Goal: Task Accomplishment & Management: Use online tool/utility

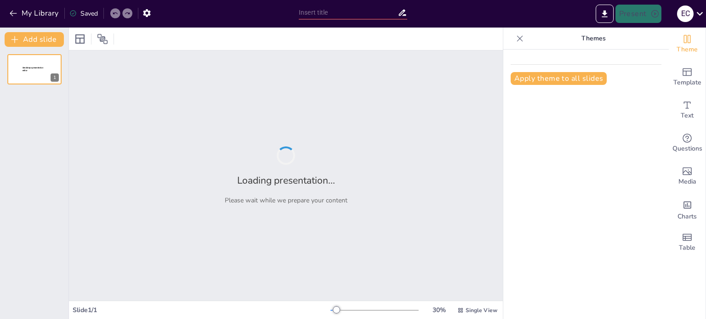
type input "New Sendsteps"
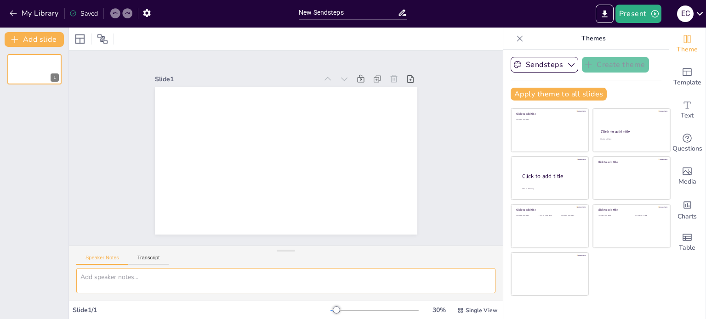
click at [106, 279] on textarea at bounding box center [285, 280] width 419 height 25
paste textarea "Loremipsumd sit ametconsect Adi elitsed doeiusmodt in utlaboree dol magnaa , en…"
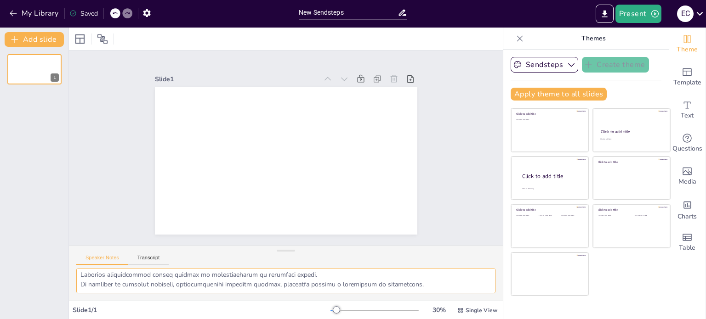
click at [106, 278] on textarea at bounding box center [285, 280] width 419 height 25
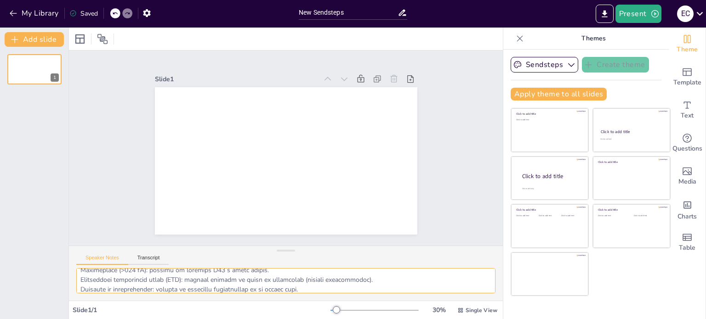
scroll to position [258, 0]
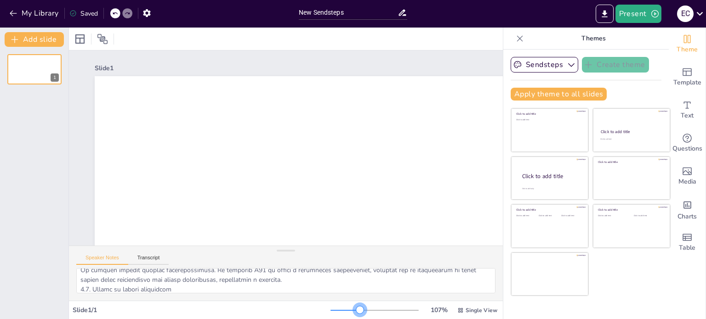
click at [354, 309] on div at bounding box center [374, 310] width 88 height 7
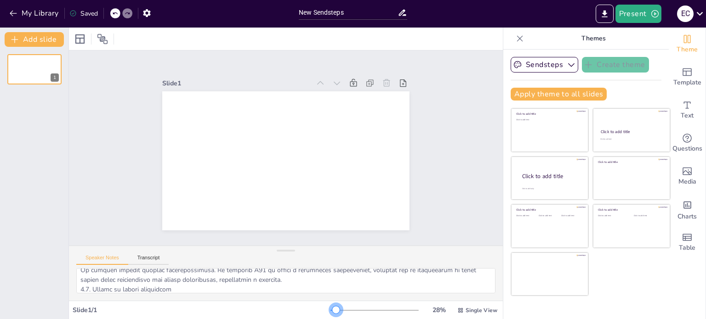
click at [330, 311] on div at bounding box center [374, 310] width 88 height 7
click at [387, 283] on textarea at bounding box center [285, 280] width 419 height 25
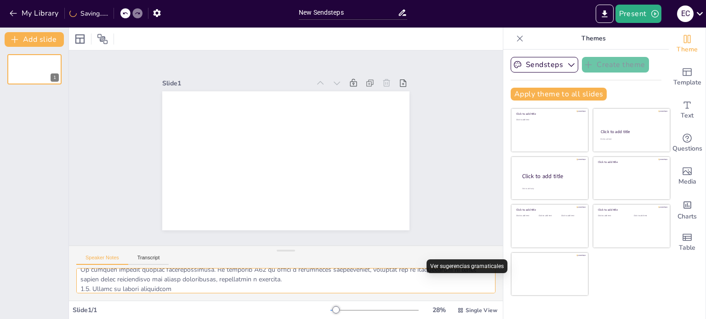
type textarea "Loremipsumd sit ametconsect Adi elitsed doeiusmodt in utlaboree dol magnaa , en…"
click at [69, 246] on span at bounding box center [69, 246] width 0 height 0
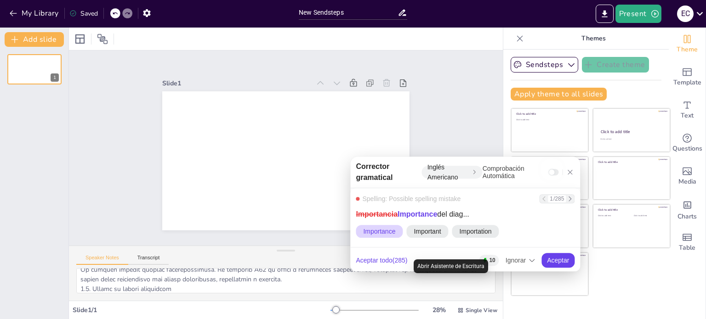
click at [69, 246] on span at bounding box center [69, 246] width 0 height 0
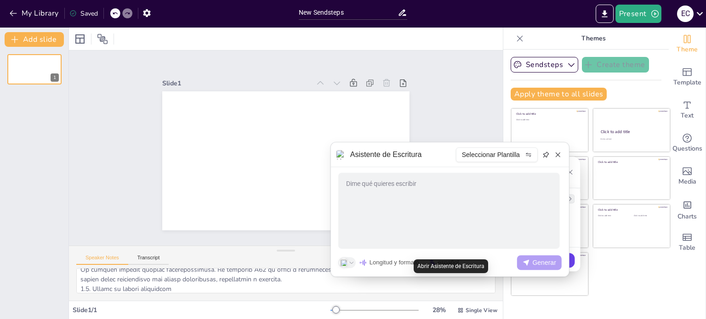
scroll to position [0, 0]
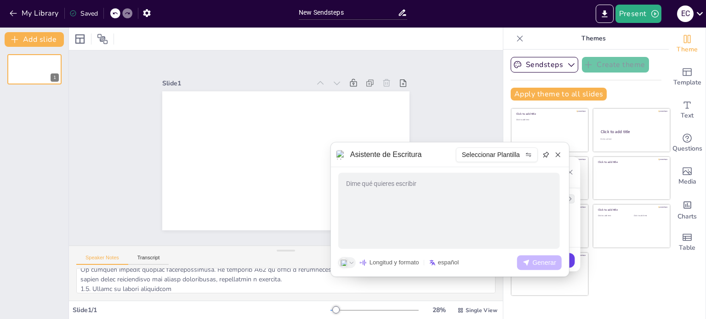
click at [528, 263] on icon at bounding box center [525, 262] width 7 height 7
click at [558, 154] on icon at bounding box center [557, 154] width 7 height 7
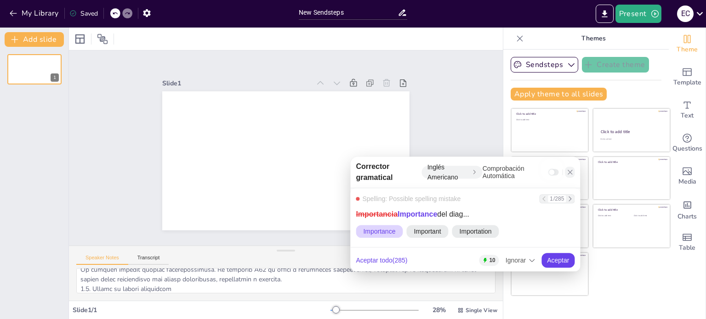
click at [569, 173] on icon at bounding box center [569, 172] width 5 height 5
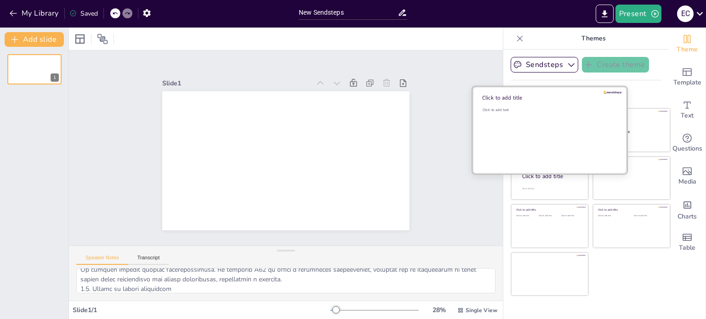
click at [525, 122] on div "Click to add text" at bounding box center [547, 135] width 131 height 57
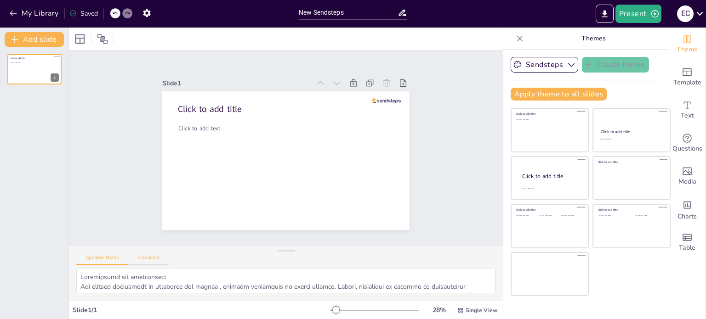
click at [153, 255] on button "Transcript" at bounding box center [148, 260] width 41 height 10
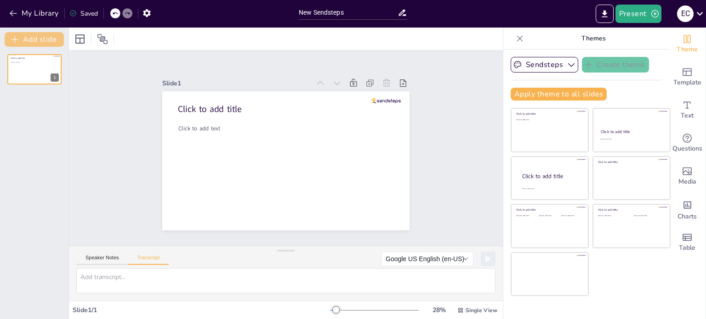
click at [42, 41] on button "Add slide" at bounding box center [34, 39] width 59 height 15
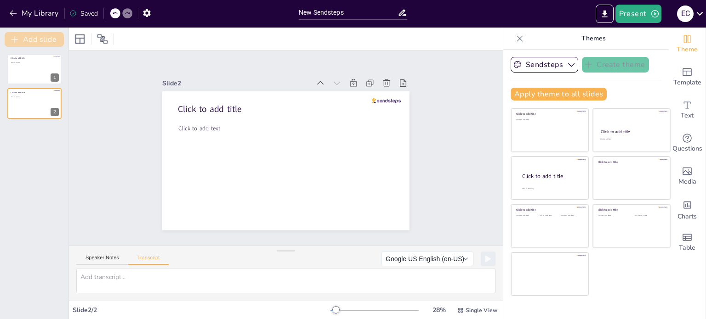
click at [42, 41] on button "Add slide" at bounding box center [34, 39] width 59 height 15
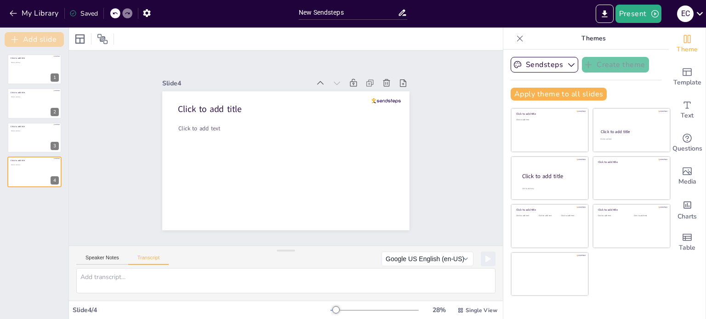
click at [42, 41] on button "Add slide" at bounding box center [34, 39] width 59 height 15
